Goal: Task Accomplishment & Management: Manage account settings

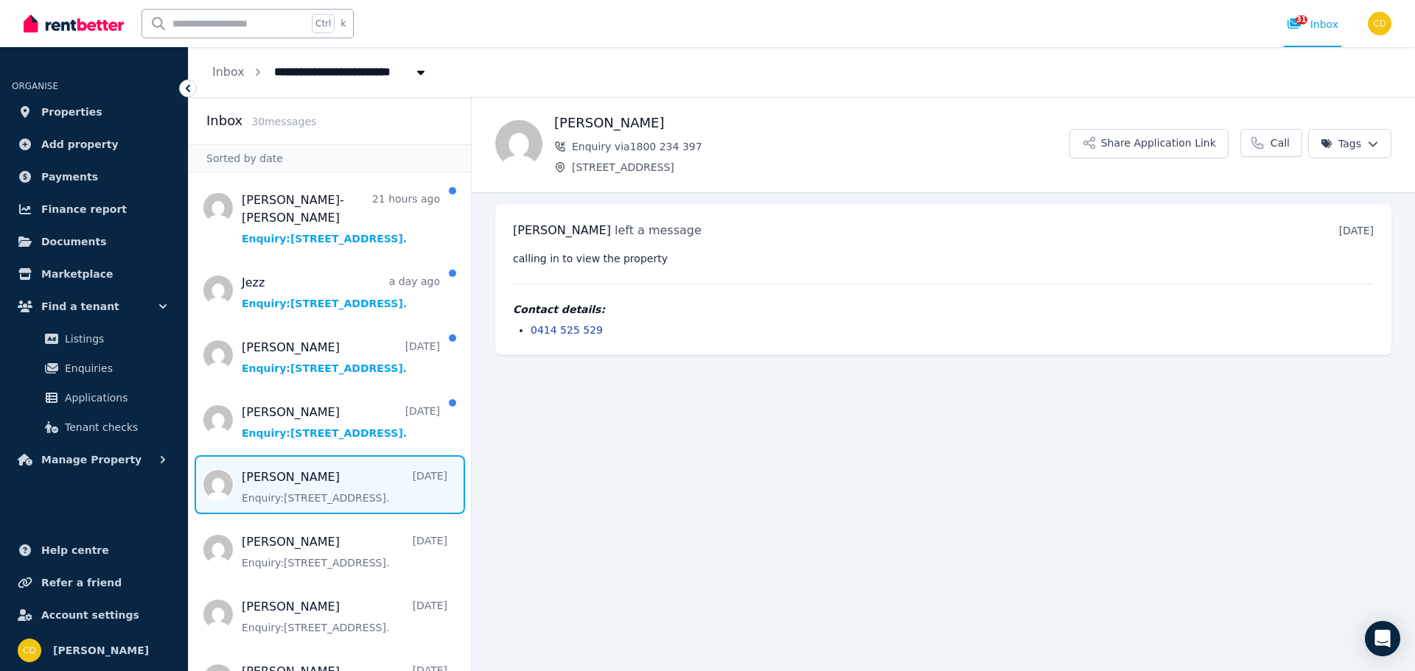
click at [197, 19] on input "text" at bounding box center [224, 24] width 165 height 28
type input "*****"
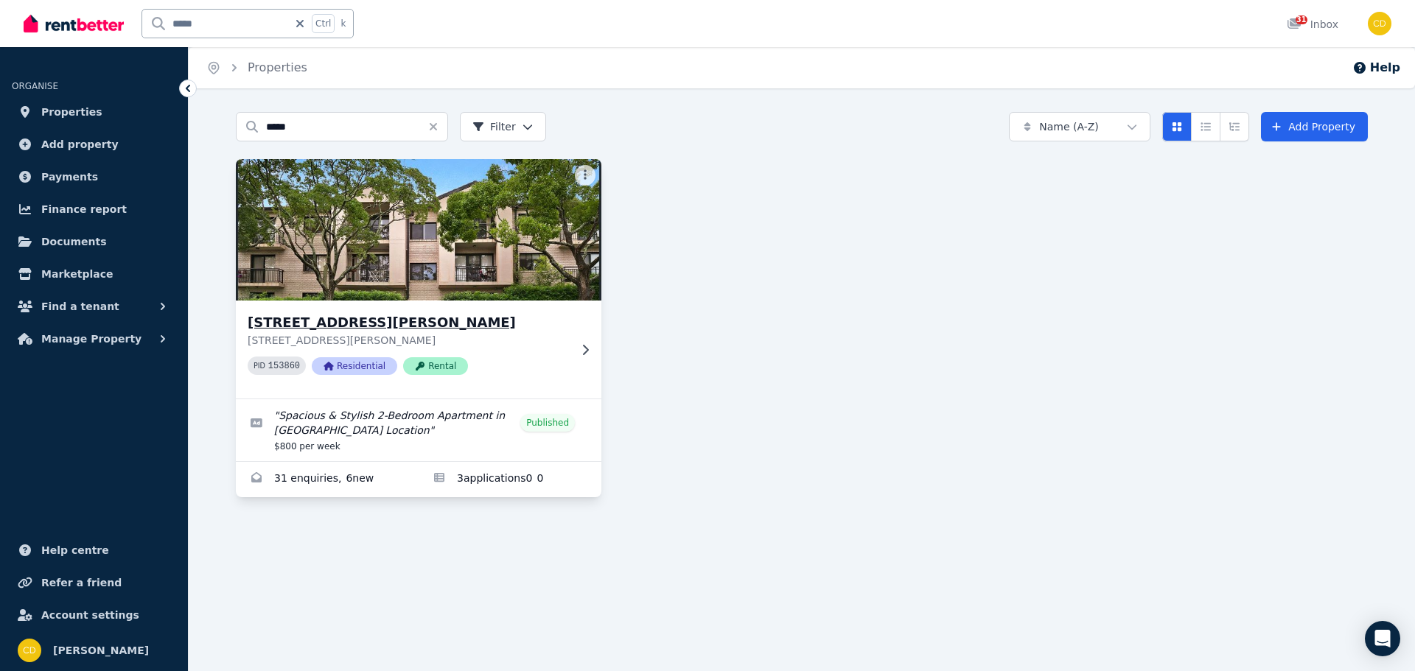
click at [519, 305] on div "[STREET_ADDRESS][PERSON_NAME][PERSON_NAME] 153860 Residential Rental" at bounding box center [419, 350] width 366 height 98
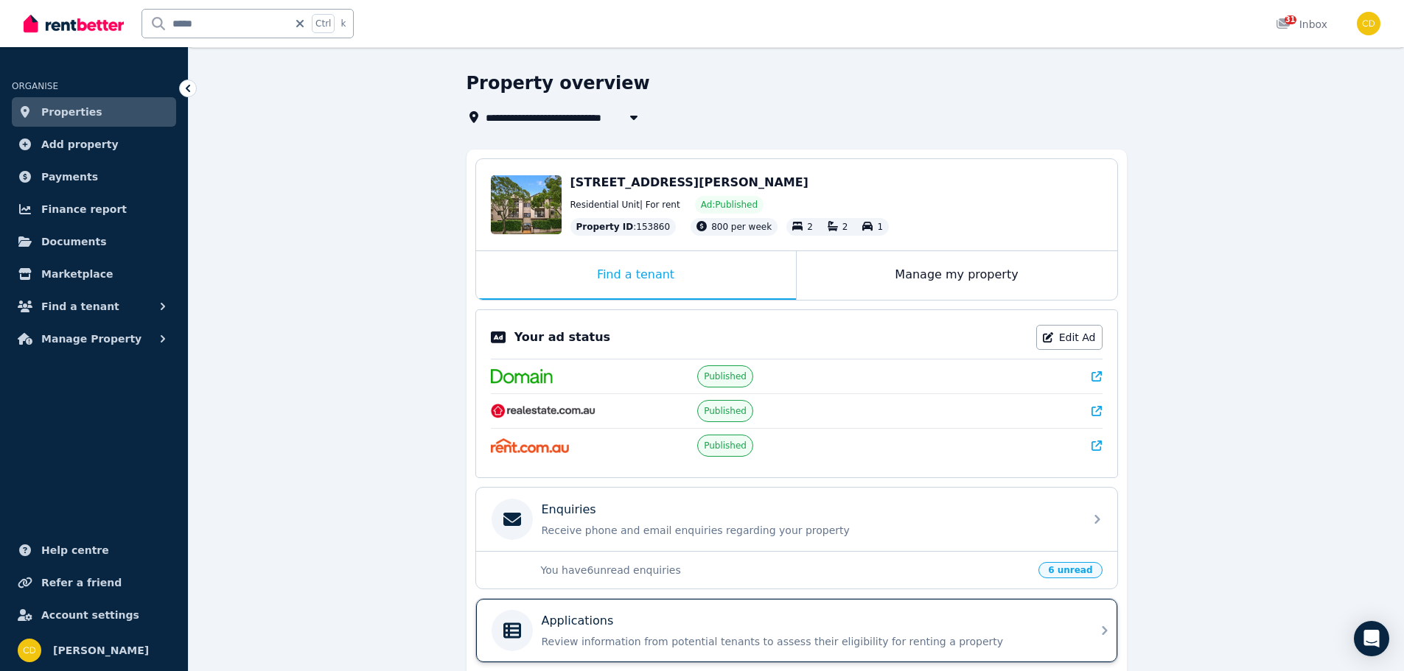
scroll to position [147, 0]
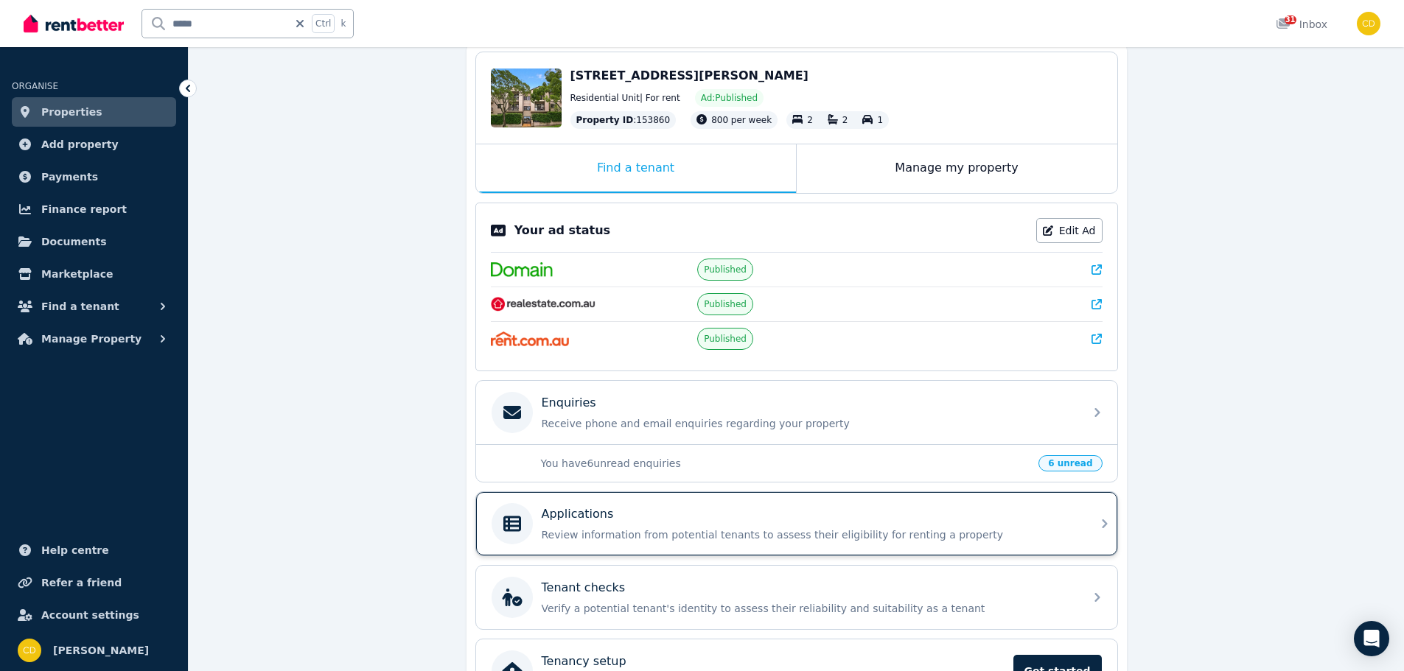
click at [811, 499] on div "Applications Review information from potential tenants to assess their eligibil…" at bounding box center [796, 523] width 641 height 63
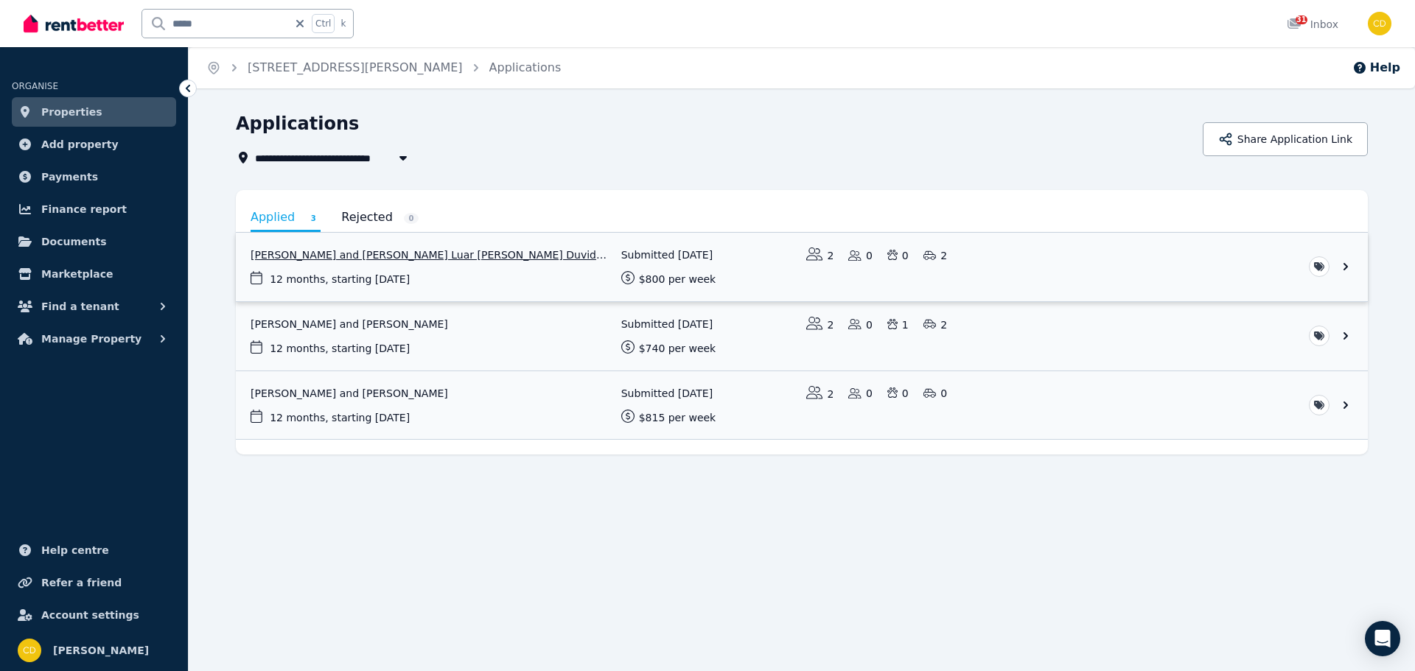
click at [569, 270] on link "View application: Pedro Bencke and Marina Luar De Souza Duvidovich" at bounding box center [802, 267] width 1132 height 69
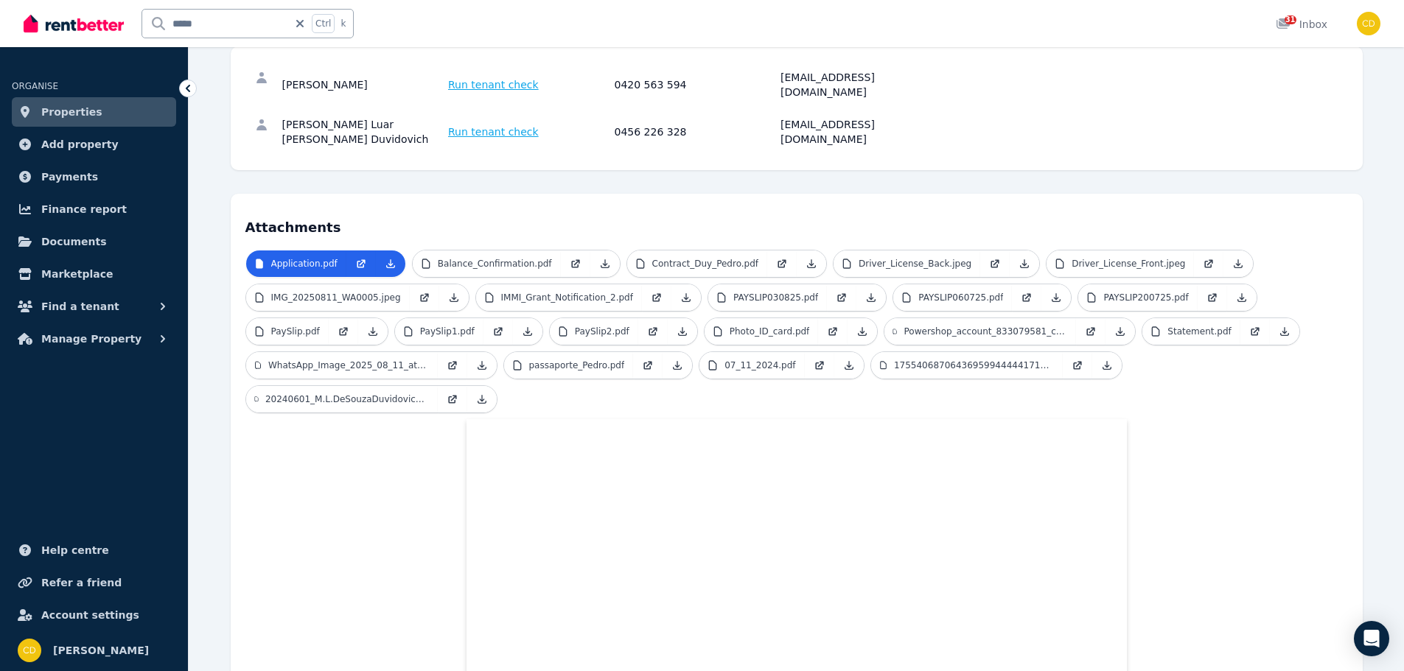
scroll to position [295, 0]
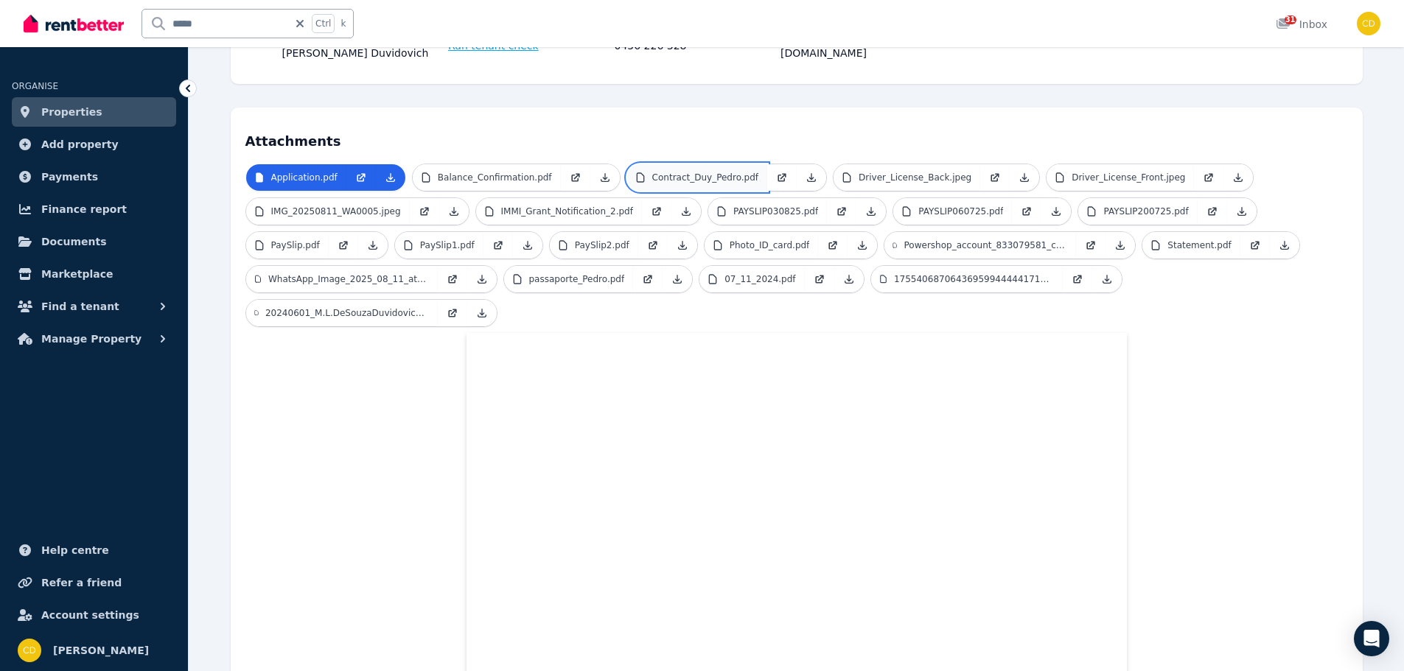
click at [644, 164] on link "Contract_Duy_Pedro.pdf" at bounding box center [697, 177] width 140 height 27
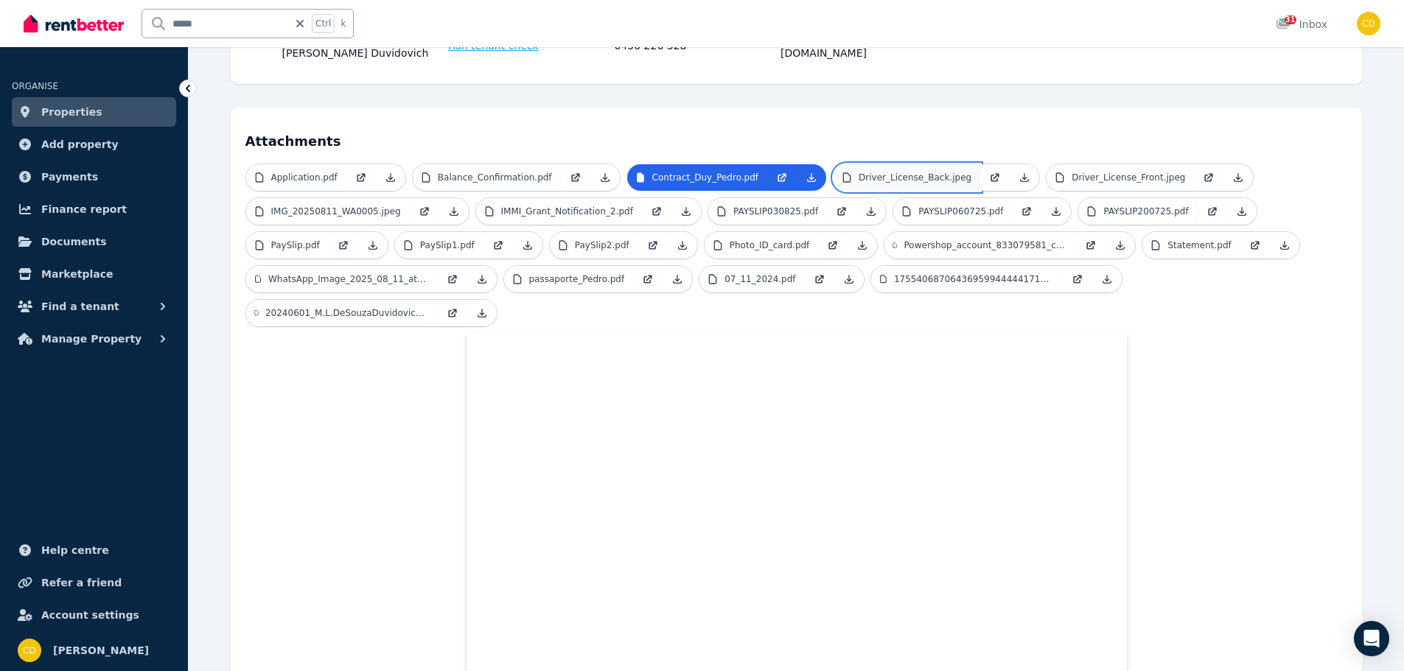
click at [874, 164] on link "Driver_License_Back.jpeg" at bounding box center [906, 177] width 147 height 27
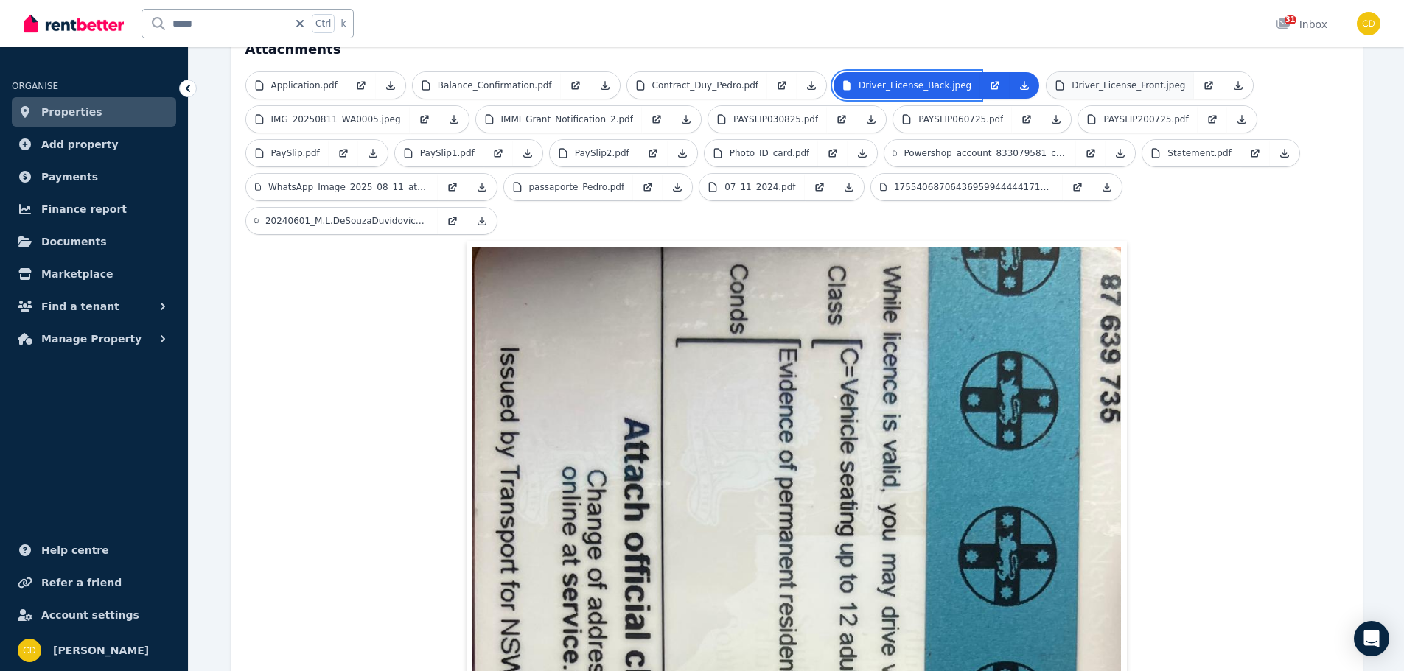
scroll to position [221, 0]
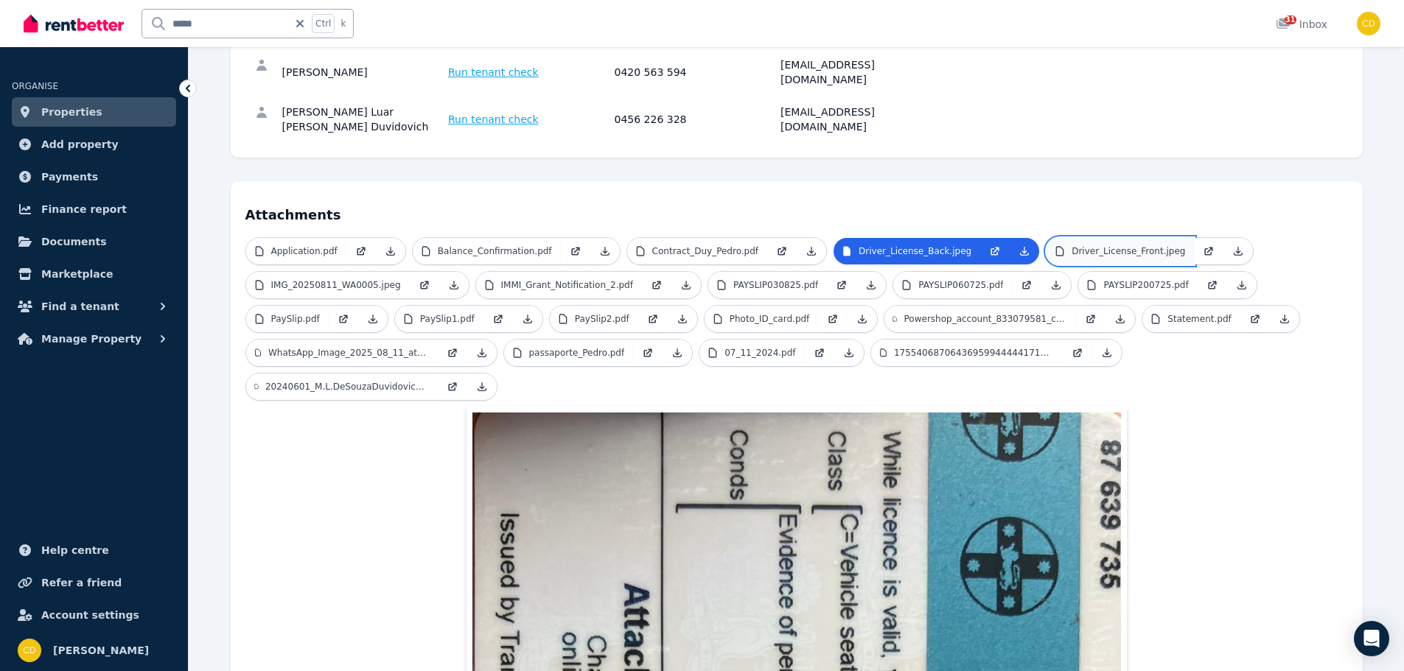
click at [1072, 245] on p "Driver_License_Front.jpeg" at bounding box center [1128, 251] width 113 height 12
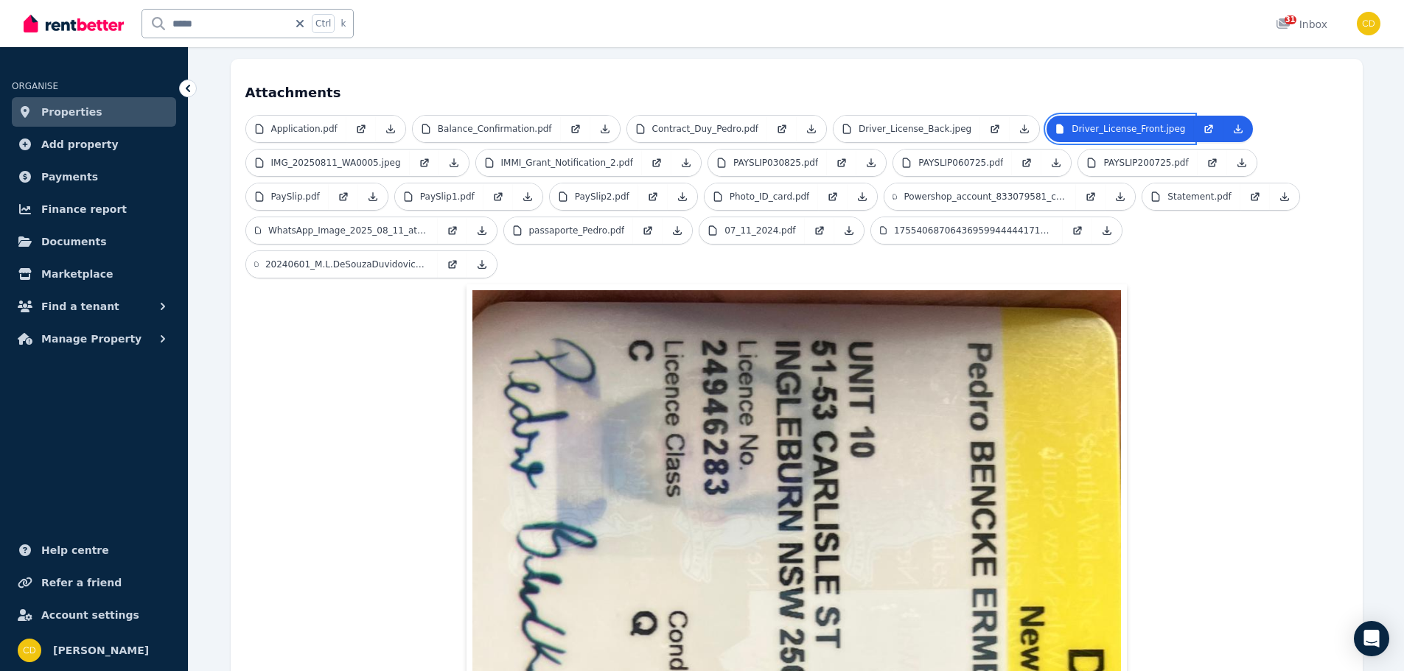
scroll to position [122, 0]
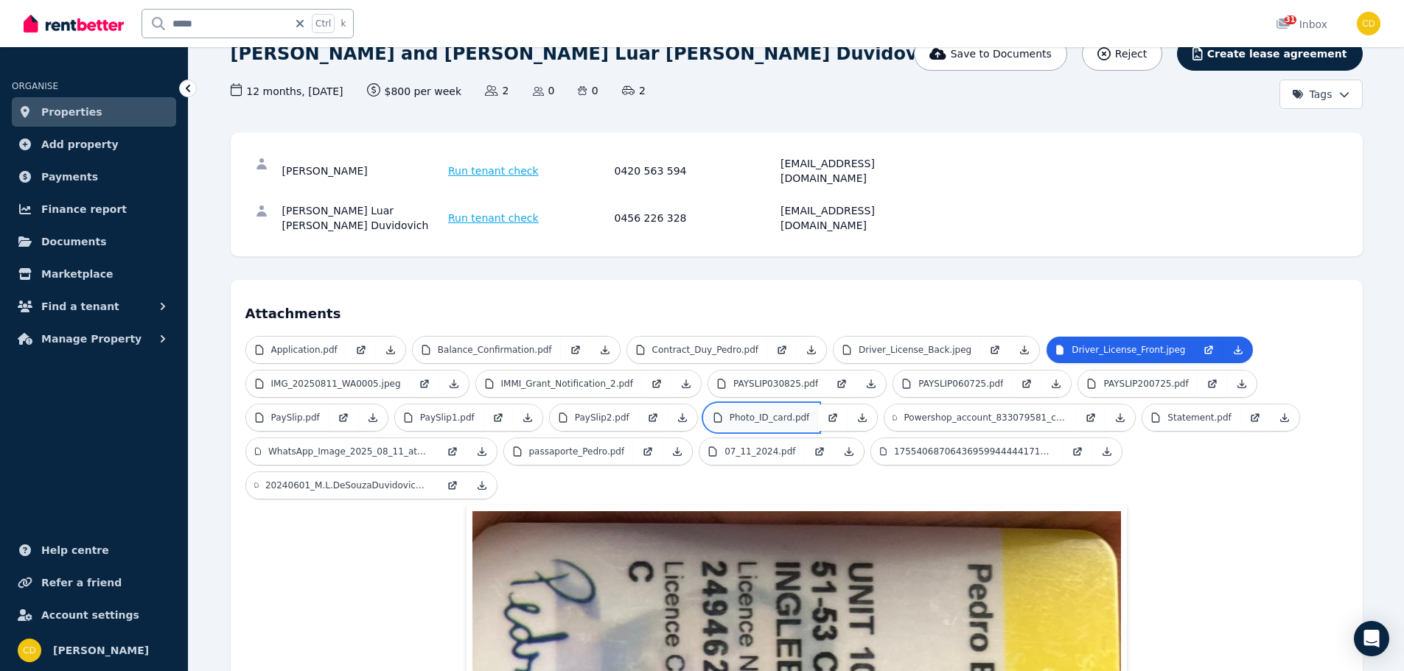
click at [747, 405] on link "Photo_ID_card.pdf" at bounding box center [762, 418] width 114 height 27
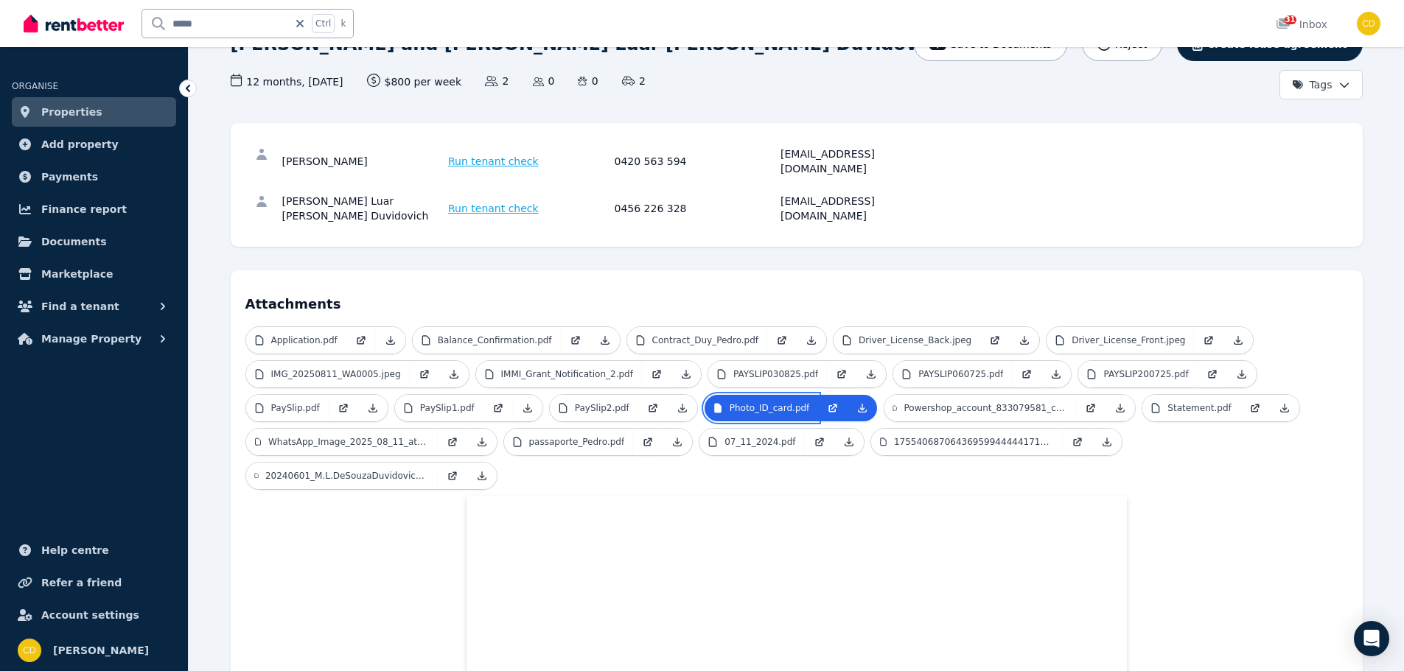
scroll to position [0, 0]
